Goal: Check status: Check status

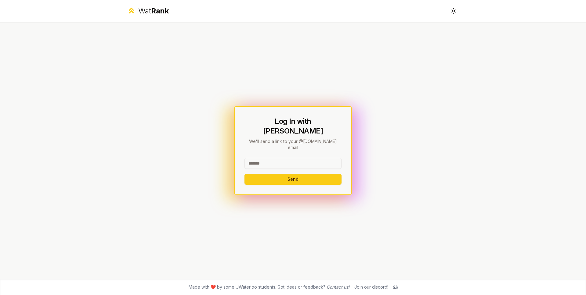
click at [286, 158] on input at bounding box center [292, 163] width 97 height 11
type input "********"
click at [314, 175] on button "Send" at bounding box center [292, 179] width 97 height 11
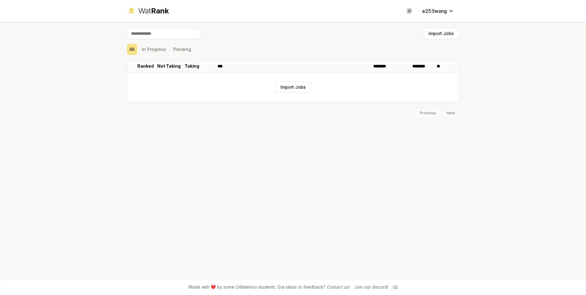
click at [154, 38] on input at bounding box center [163, 33] width 73 height 11
click at [161, 50] on button "In Progress" at bounding box center [153, 49] width 29 height 11
click at [182, 51] on button "Pending" at bounding box center [182, 49] width 23 height 11
click at [132, 48] on button "All" at bounding box center [132, 49] width 10 height 11
